Goal: Find contact information: Find contact information

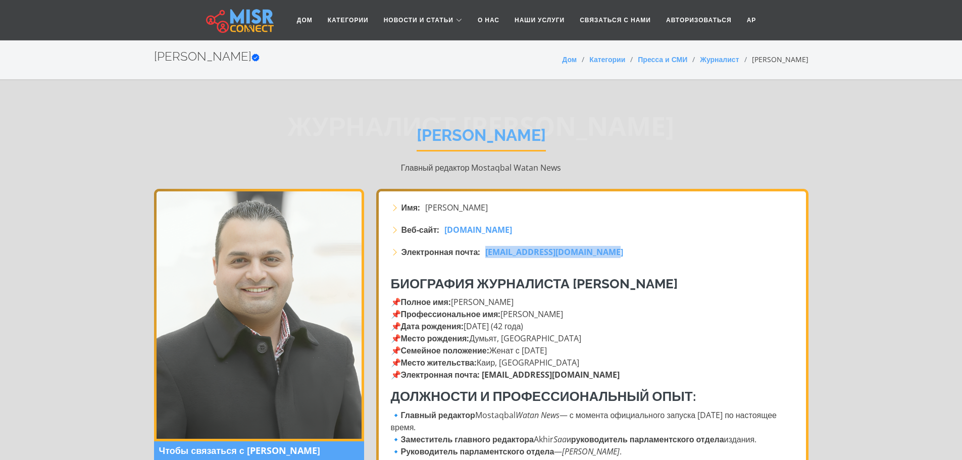
drag, startPoint x: 635, startPoint y: 251, endPoint x: 489, endPoint y: 251, distance: 146.9
click at [489, 251] on li "Электронная почта: ahmednassef2010@hotmail.com" at bounding box center [593, 252] width 405 height 12
copy font "ahmednassef2010@hotmail.com"
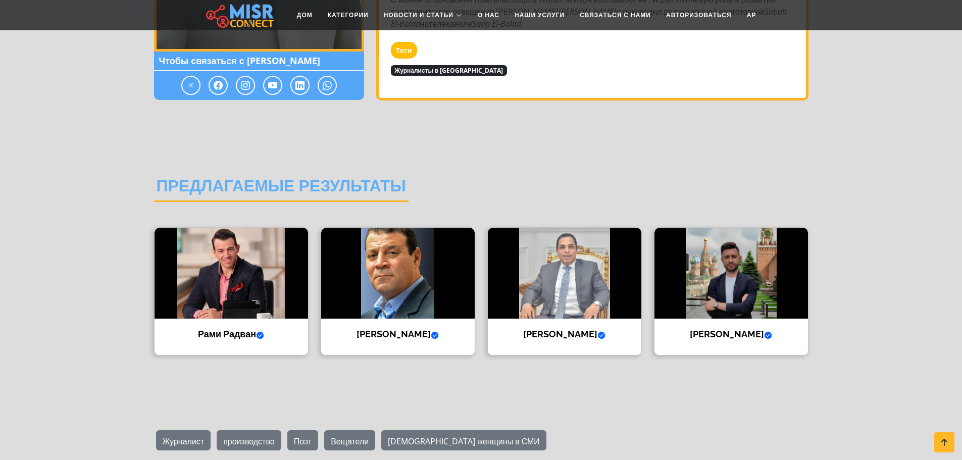
scroll to position [707, 0]
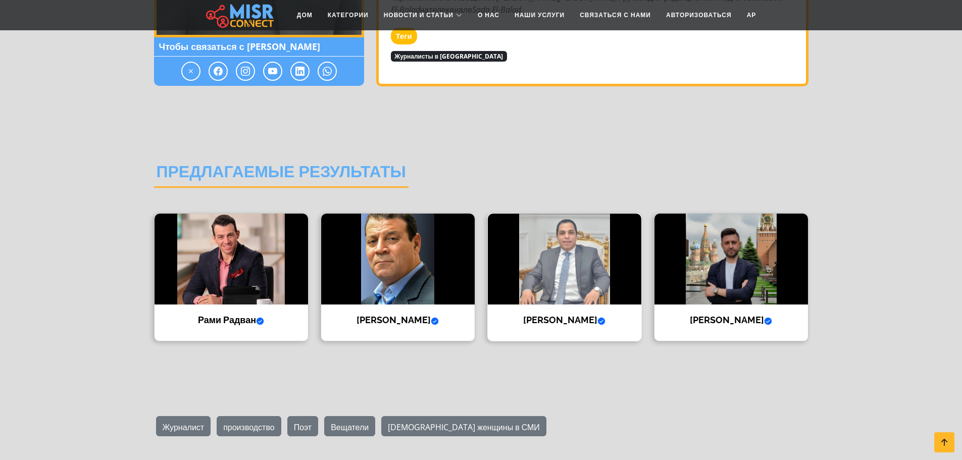
click at [564, 321] on font "[PERSON_NAME]" at bounding box center [560, 319] width 74 height 11
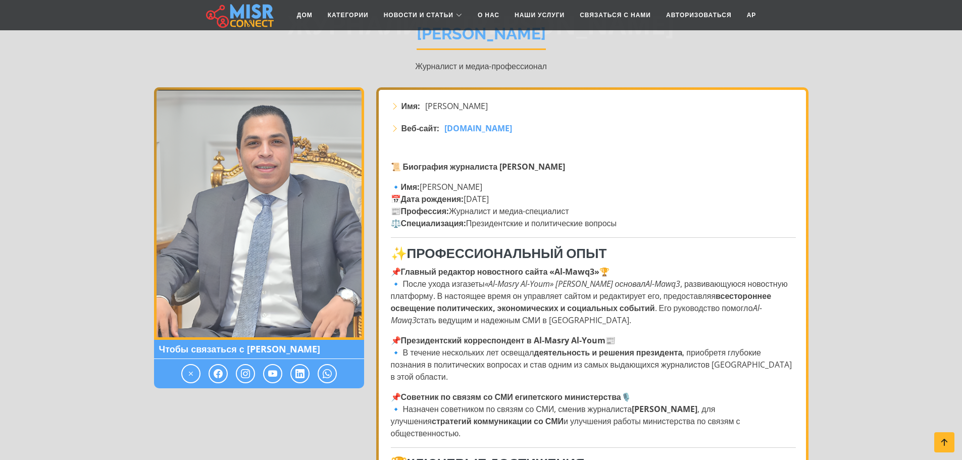
scroll to position [101, 0]
click at [498, 131] on font "[DOMAIN_NAME]" at bounding box center [478, 128] width 68 height 11
